Goal: Transaction & Acquisition: Purchase product/service

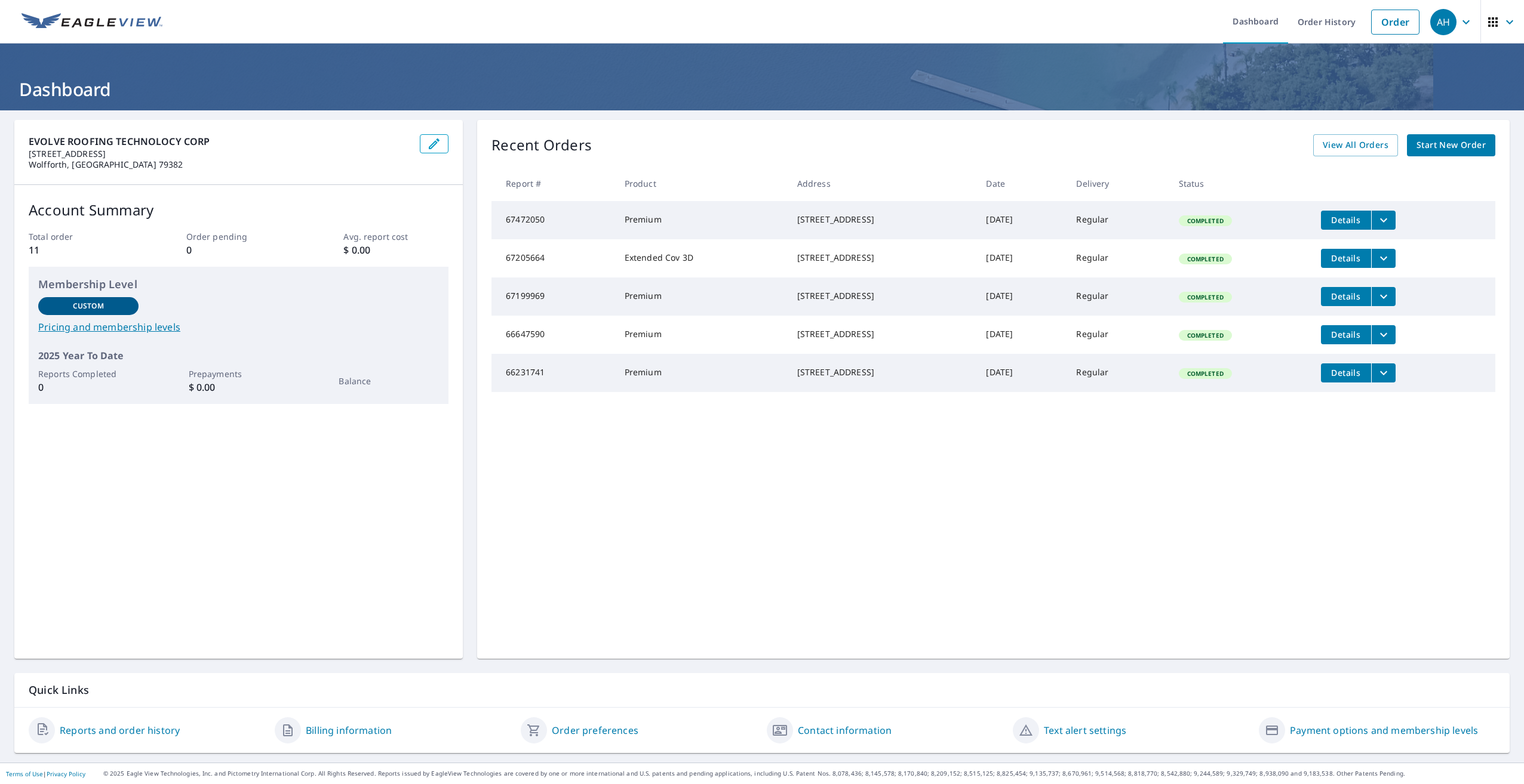
click at [1440, 147] on span "Start New Order" at bounding box center [1451, 145] width 69 height 15
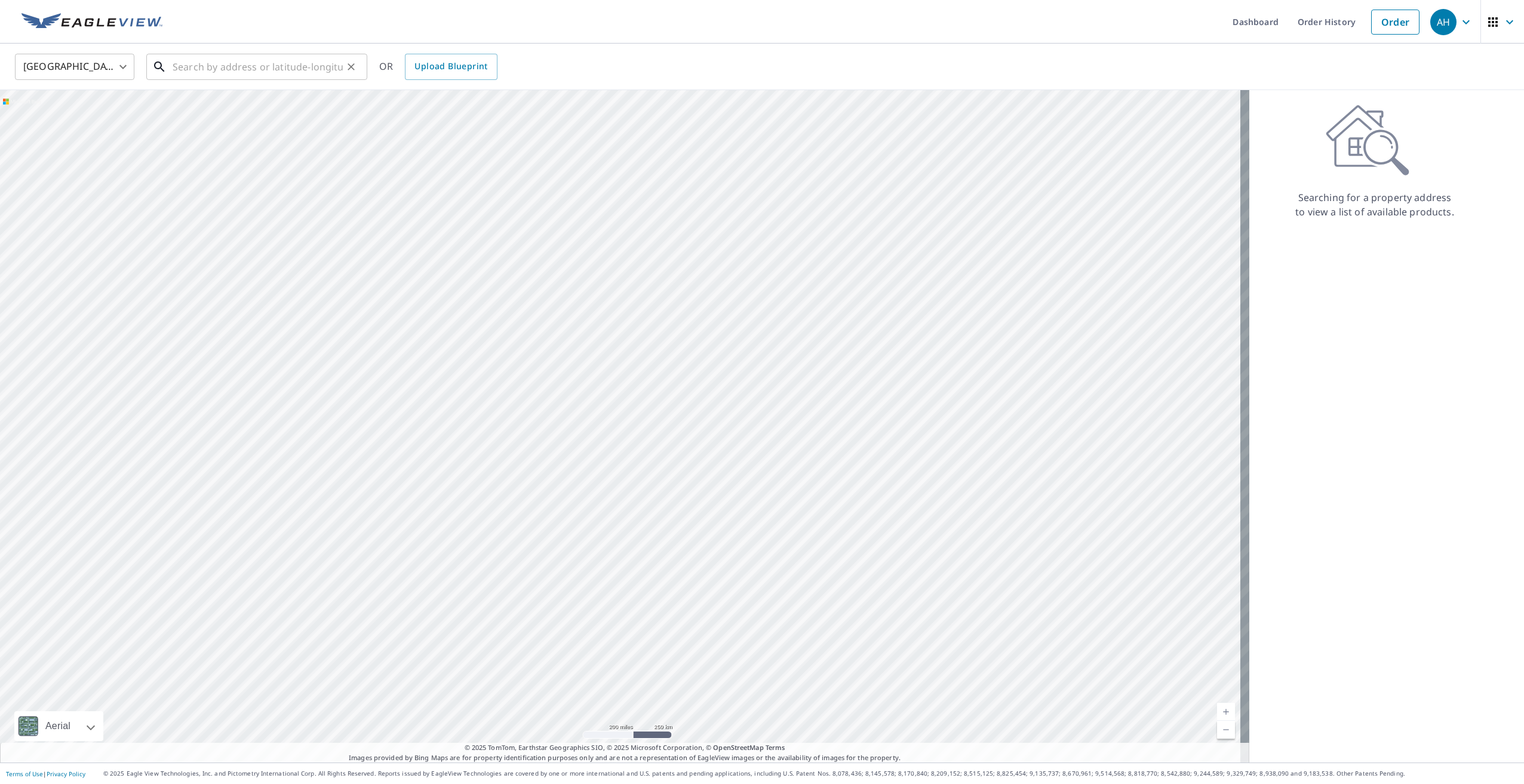
click at [292, 66] on input "text" at bounding box center [257, 67] width 170 height 33
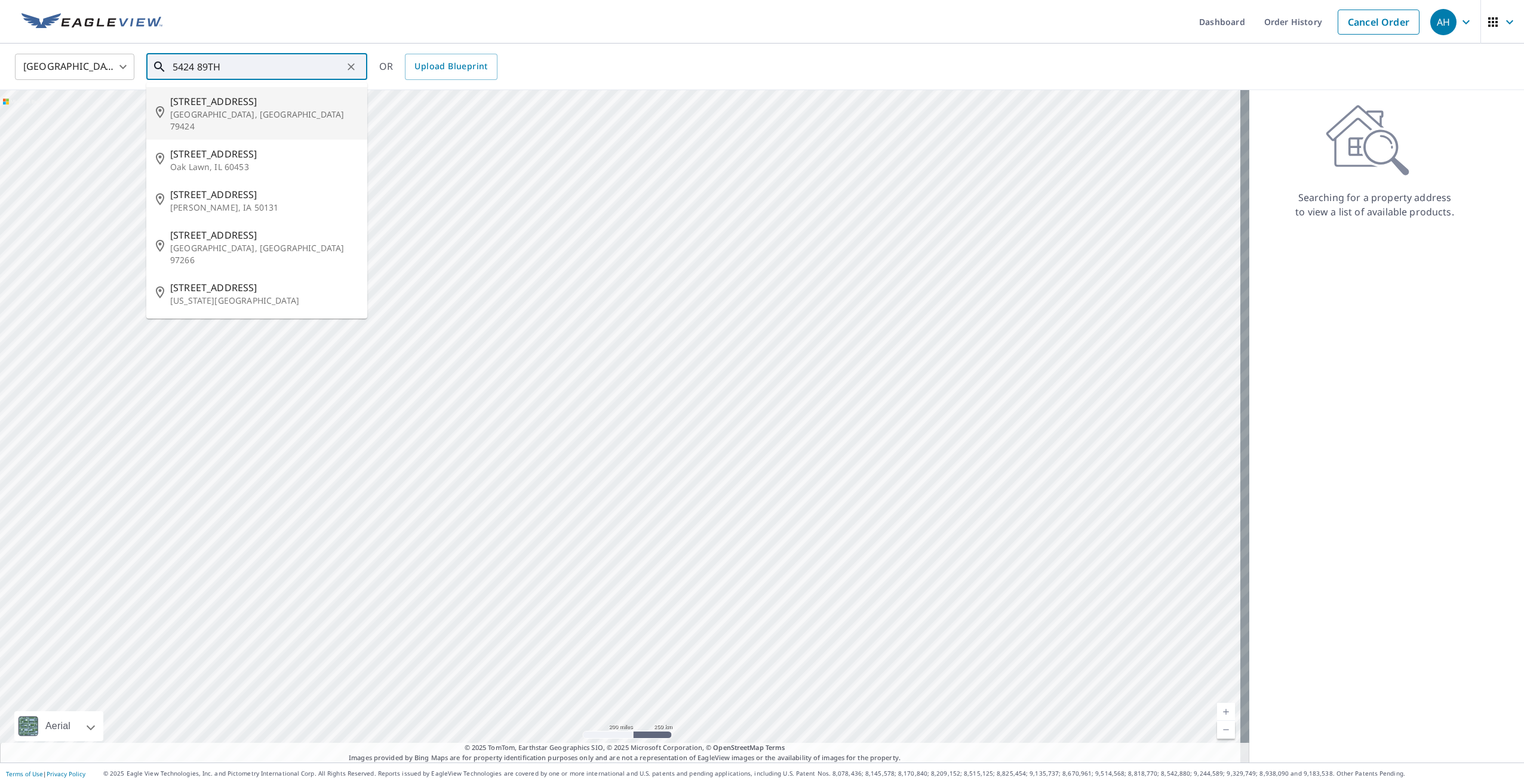
click at [189, 102] on span "[STREET_ADDRESS]" at bounding box center [264, 102] width 187 height 15
type input "[STREET_ADDRESS]"
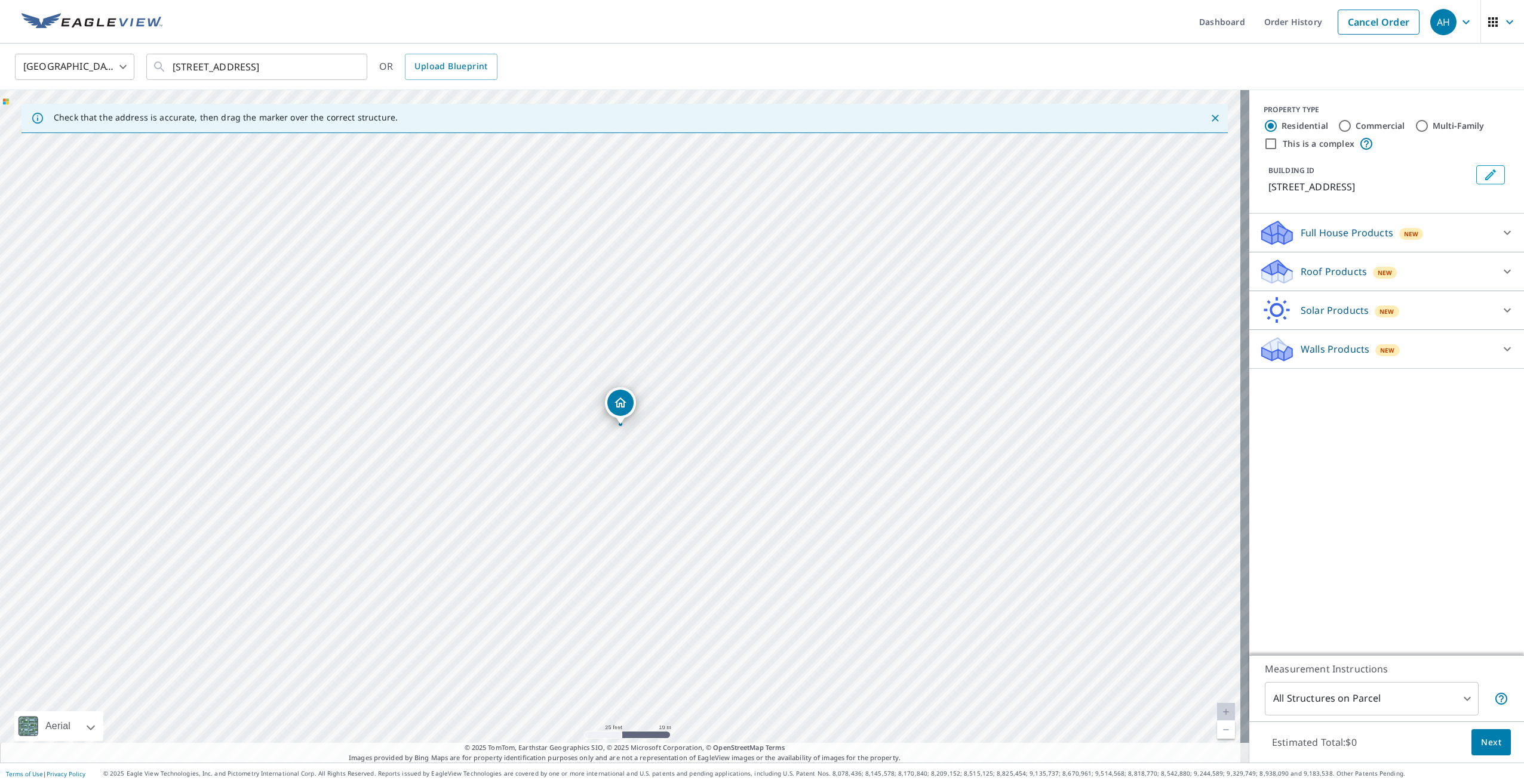
click at [1493, 274] on div at bounding box center [1507, 271] width 29 height 28
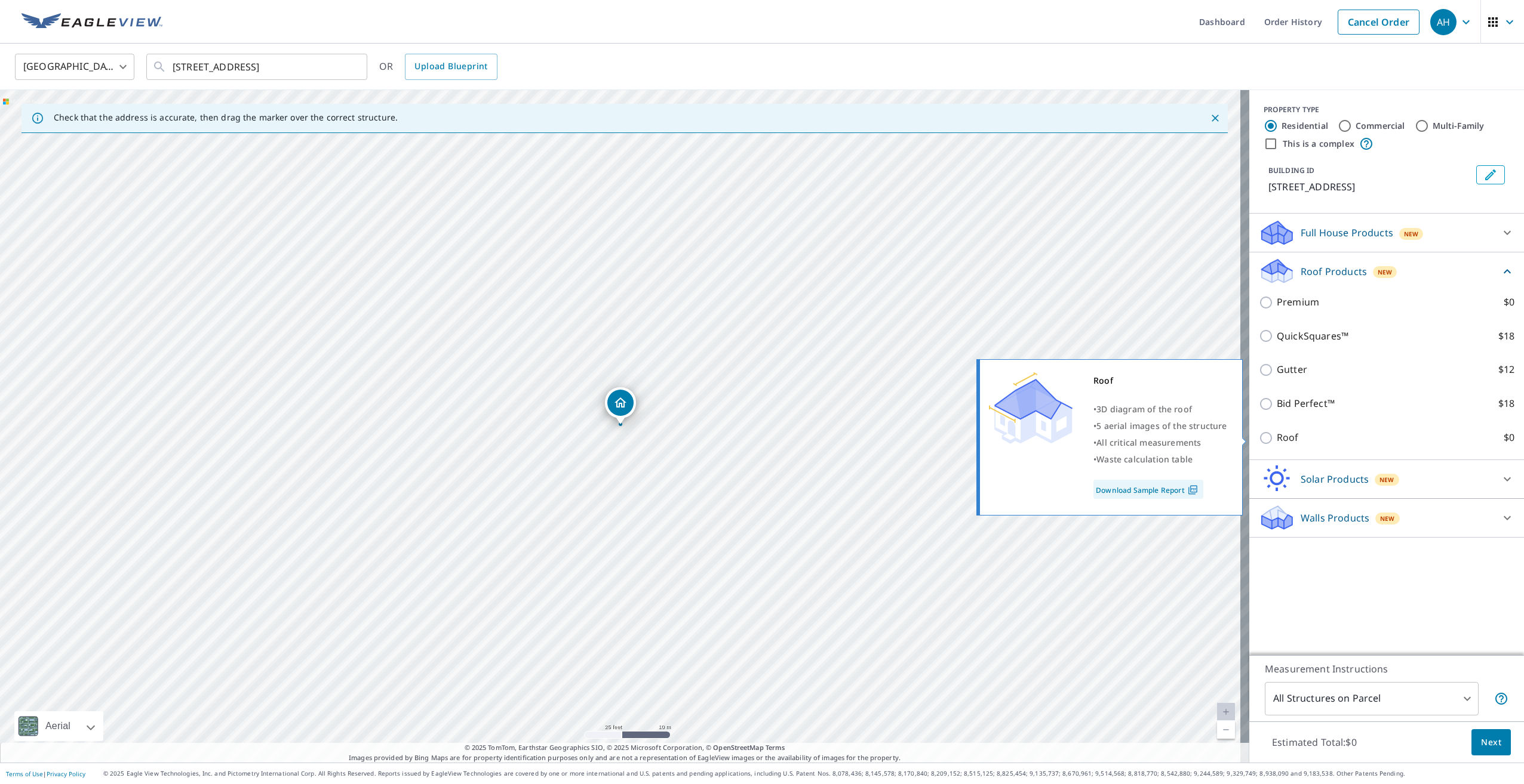
click at [1259, 433] on input "Roof $0" at bounding box center [1268, 438] width 18 height 15
checkbox input "true"
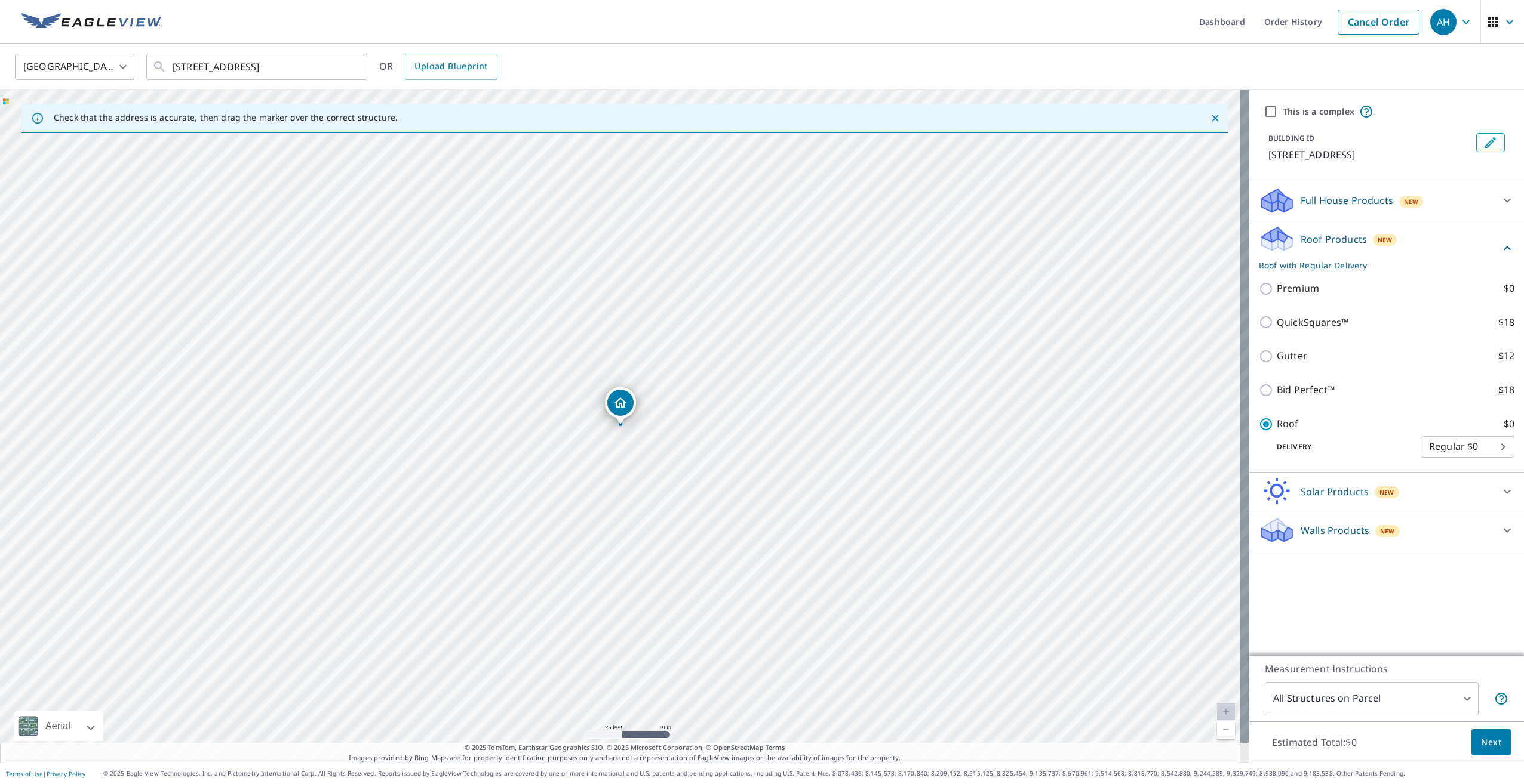
click at [1475, 445] on body "AH AH Dashboard Order History Cancel Order AH [GEOGRAPHIC_DATA] [GEOGRAPHIC_DAT…" at bounding box center [762, 392] width 1524 height 784
click at [1412, 401] on div at bounding box center [762, 392] width 1524 height 784
click at [1483, 744] on span "Next" at bounding box center [1491, 742] width 20 height 15
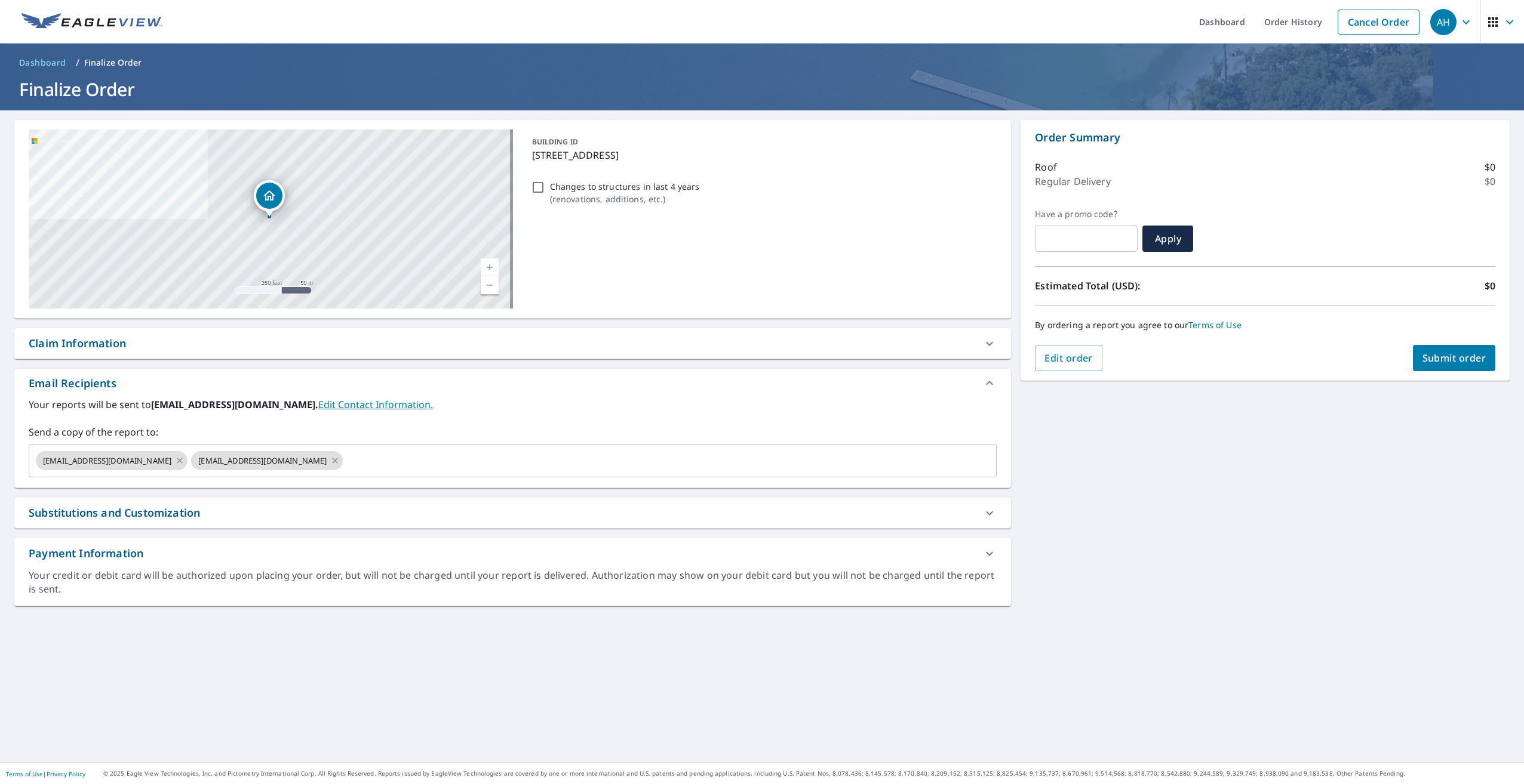
click at [1427, 357] on span "Submit order" at bounding box center [1454, 358] width 64 height 13
checkbox input "true"
